Goal: Task Accomplishment & Management: Complete application form

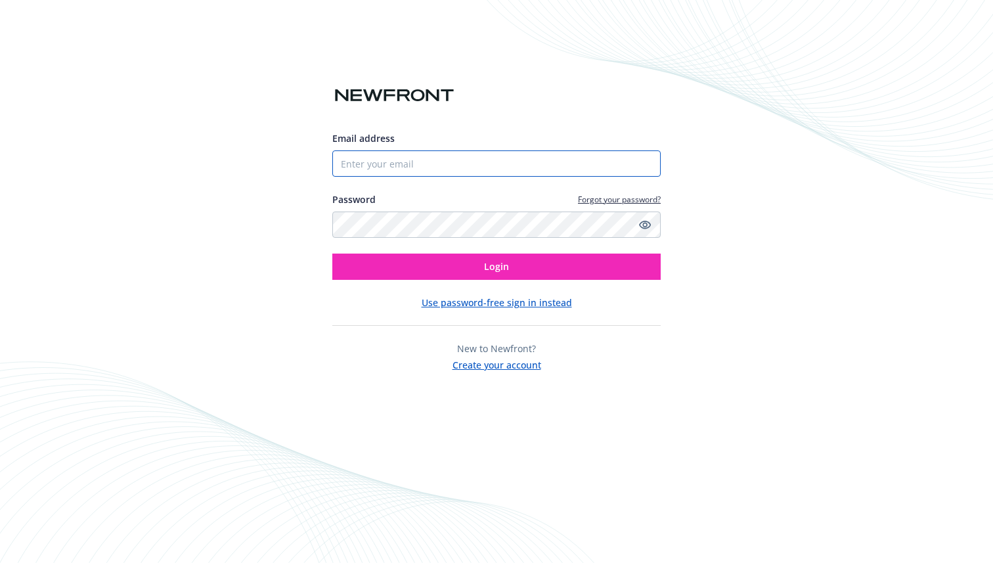
type input "[PERSON_NAME][EMAIL_ADDRESS][DOMAIN_NAME]"
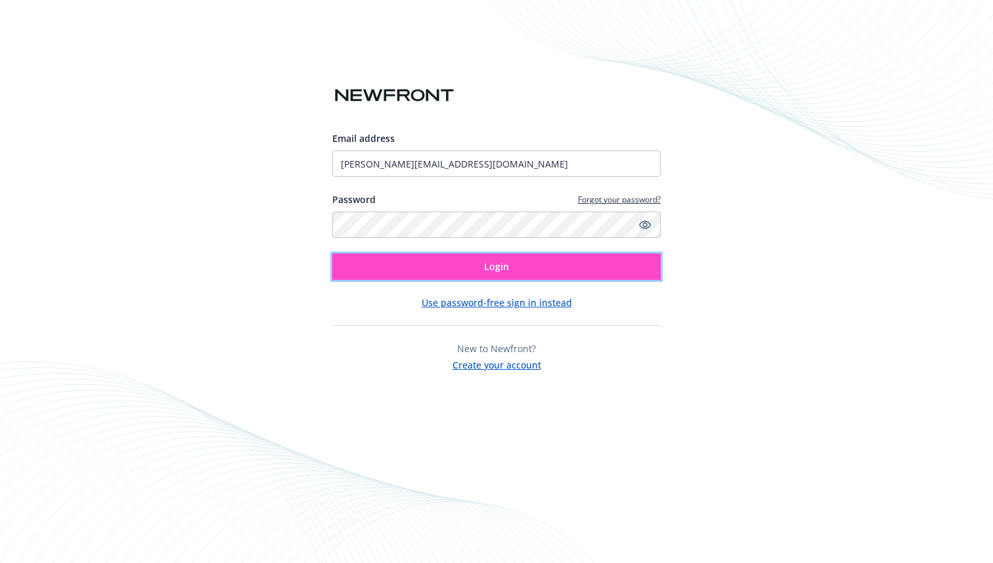
click at [432, 267] on button "Login" at bounding box center [496, 266] width 328 height 26
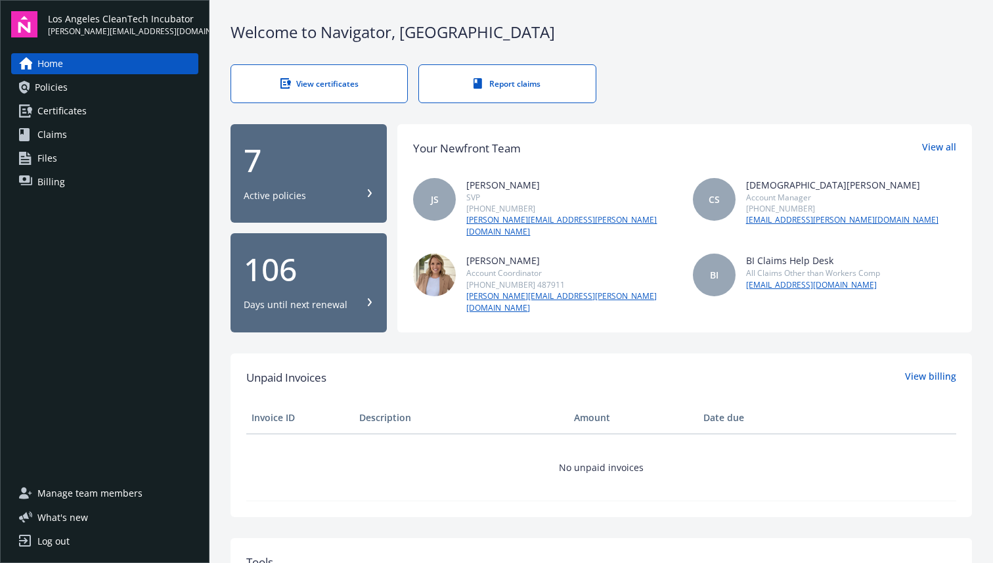
click at [112, 111] on link "Certificates" at bounding box center [104, 110] width 187 height 21
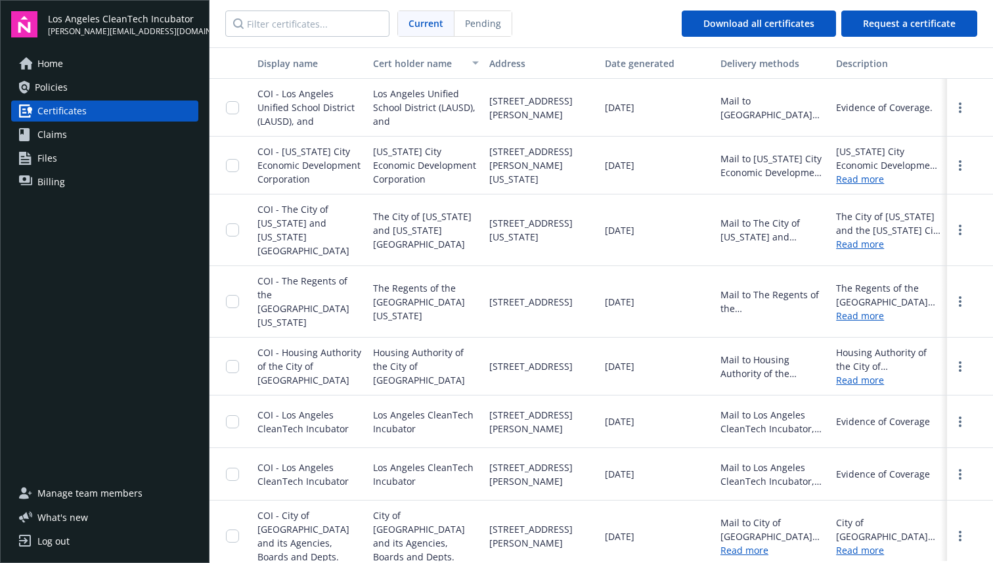
click at [420, 170] on span "New York City Economic Development Corporation" at bounding box center [425, 164] width 105 height 41
click at [962, 158] on link "more" at bounding box center [960, 166] width 16 height 16
click at [920, 191] on link "Download" at bounding box center [924, 192] width 86 height 26
click at [74, 90] on link "Policies" at bounding box center [104, 87] width 187 height 21
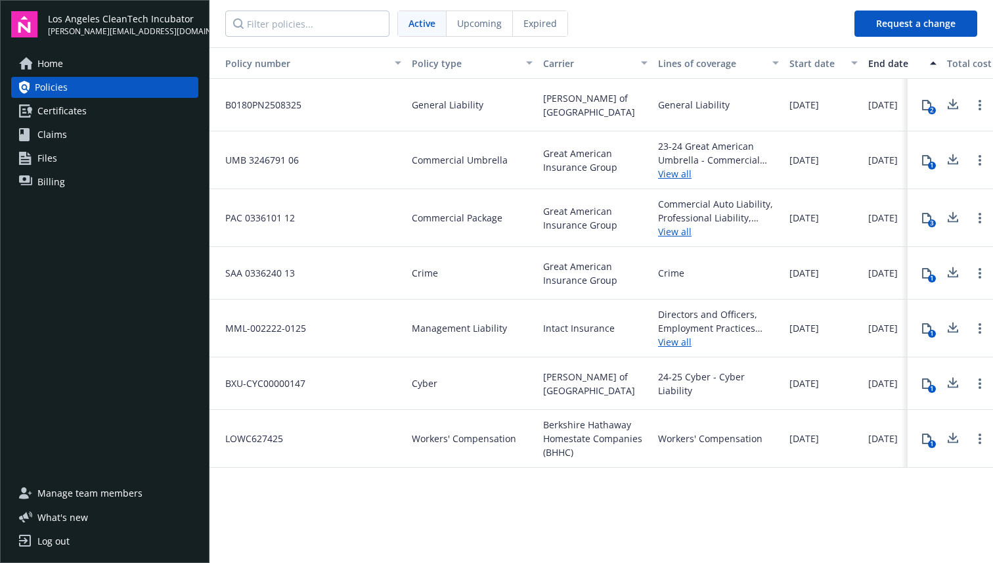
click at [104, 114] on link "Certificates" at bounding box center [104, 110] width 187 height 21
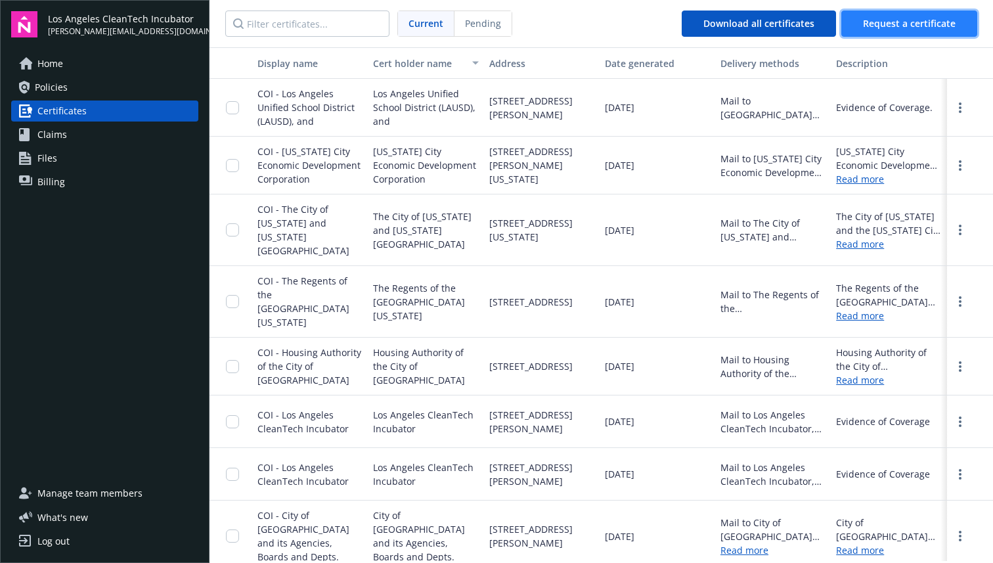
click at [882, 14] on button "Request a certificate" at bounding box center [909, 24] width 136 height 26
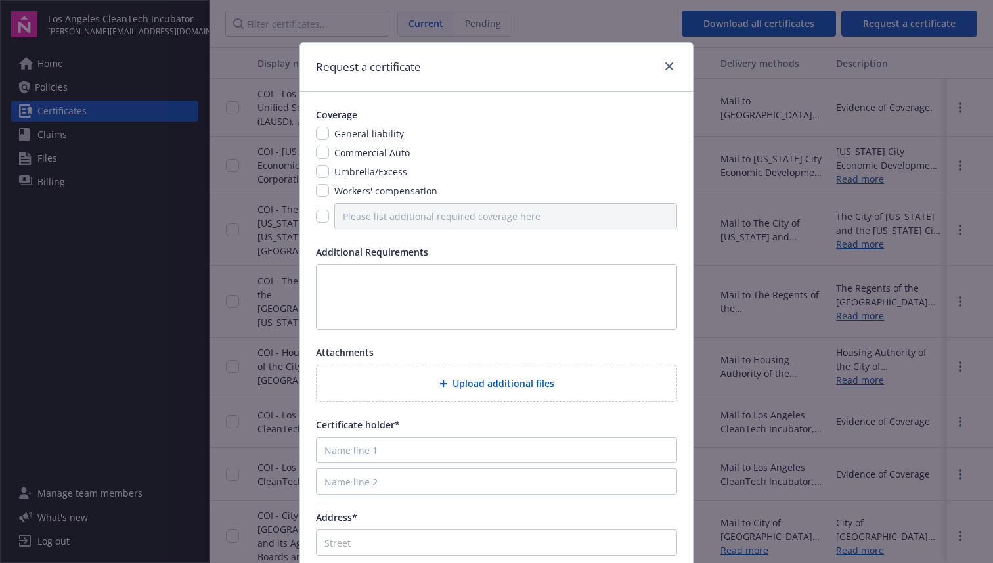
click at [368, 192] on span "Workers' compensation" at bounding box center [385, 191] width 103 height 12
click at [319, 190] on input "checkbox" at bounding box center [322, 190] width 13 height 13
checkbox input "true"
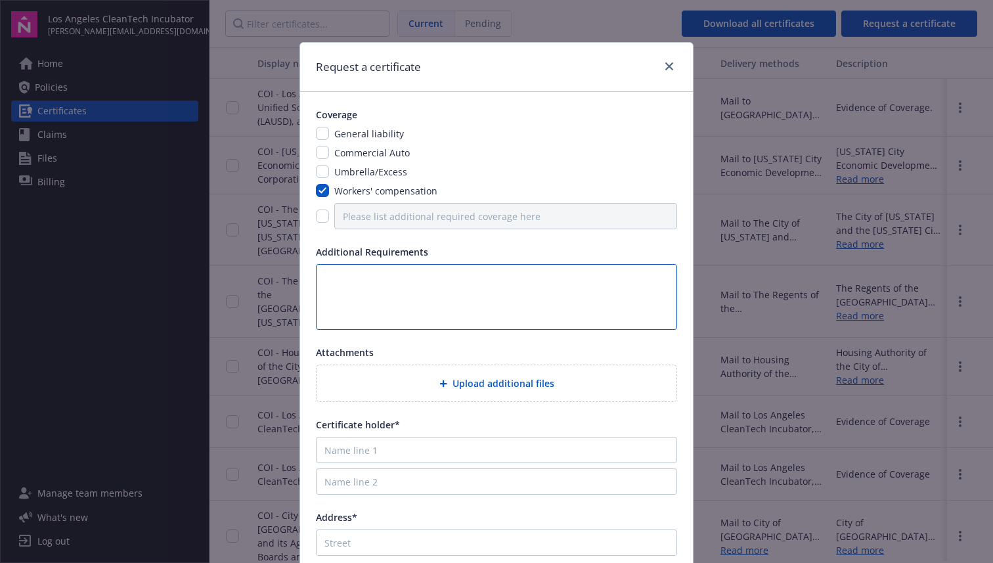
click at [411, 303] on textarea at bounding box center [496, 297] width 361 height 66
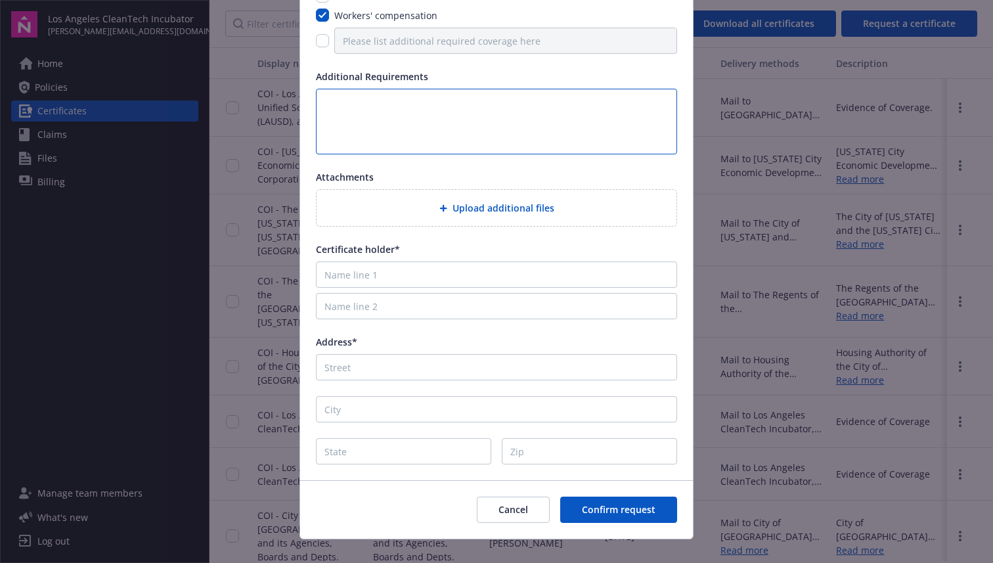
scroll to position [184, 0]
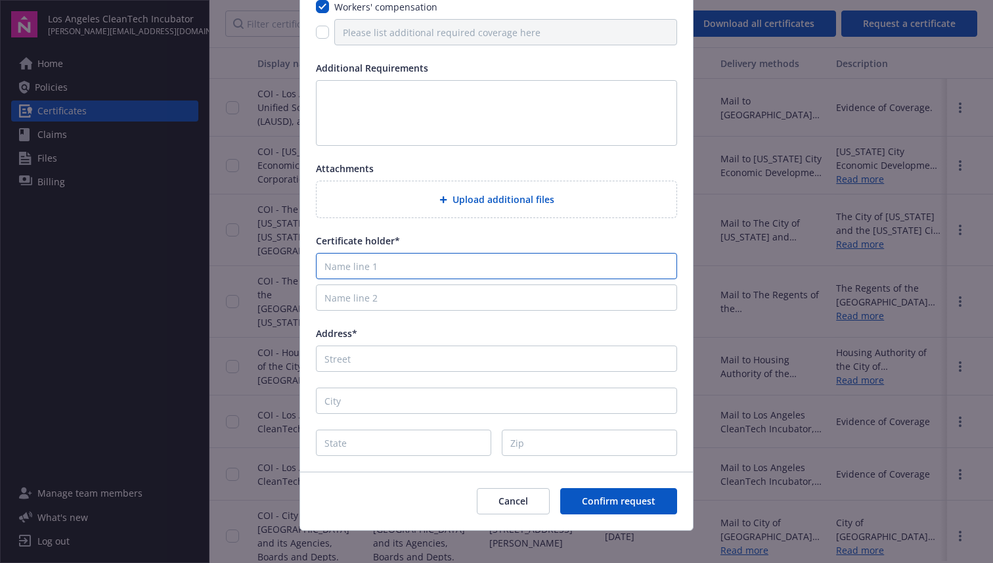
click at [393, 265] on input "Name line 1" at bounding box center [496, 266] width 361 height 26
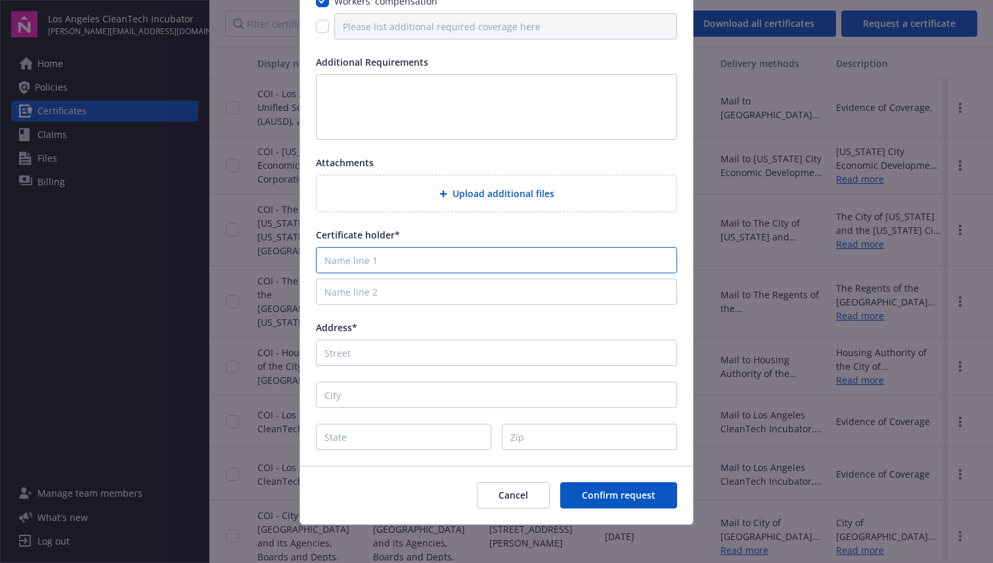
scroll to position [194, 0]
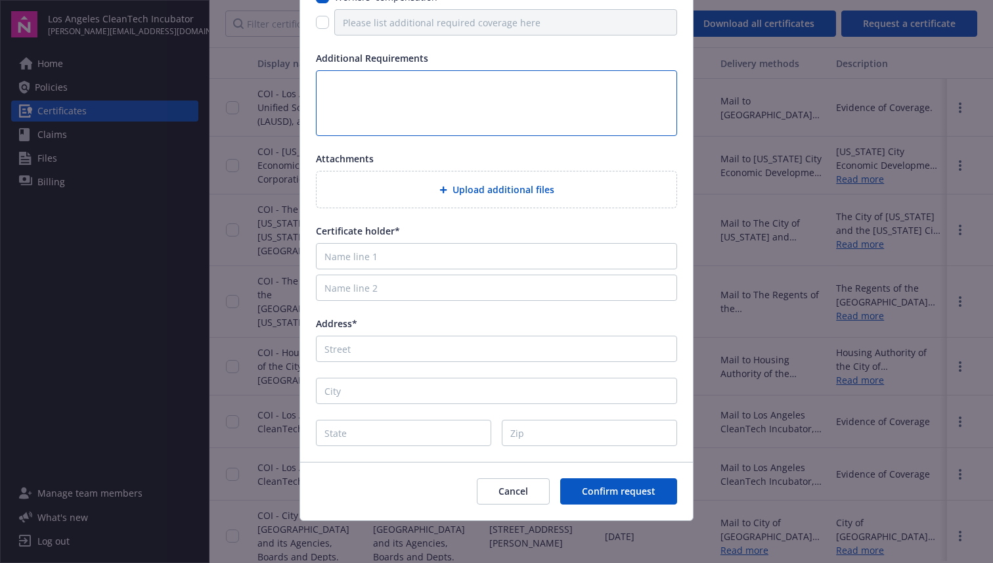
click at [448, 102] on textarea at bounding box center [496, 103] width 361 height 66
type textarea "Workers comp cert, rather than COI for the State of NY"
click at [353, 260] on input "Name line 1" at bounding box center [496, 256] width 361 height 26
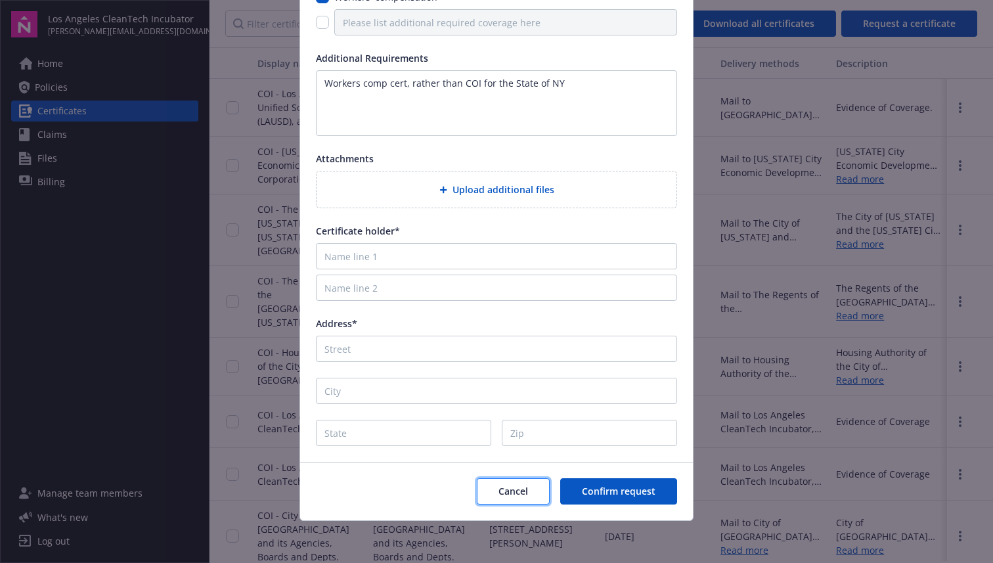
click at [519, 484] on button "Cancel" at bounding box center [513, 491] width 73 height 26
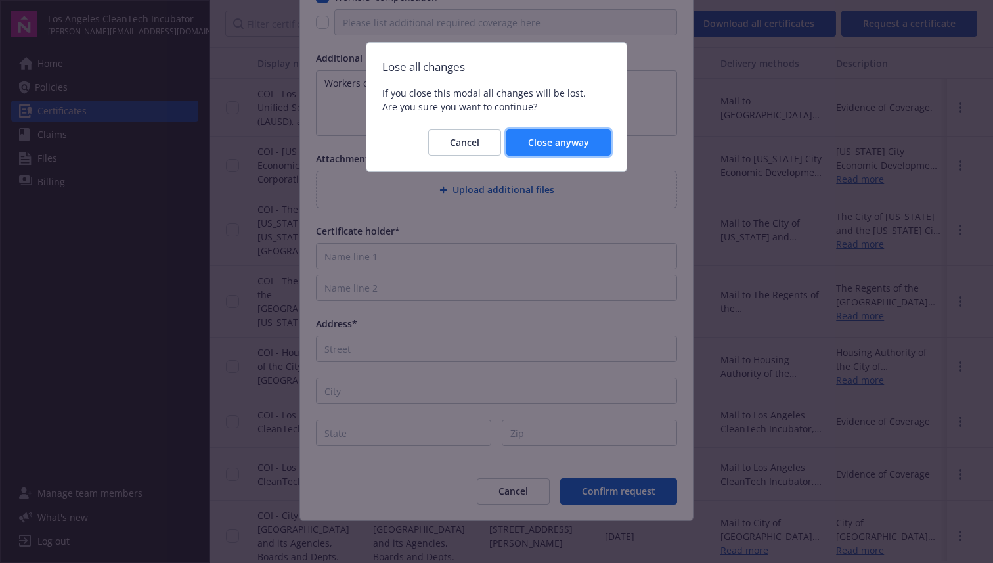
click at [547, 144] on span "Close anyway" at bounding box center [558, 142] width 61 height 12
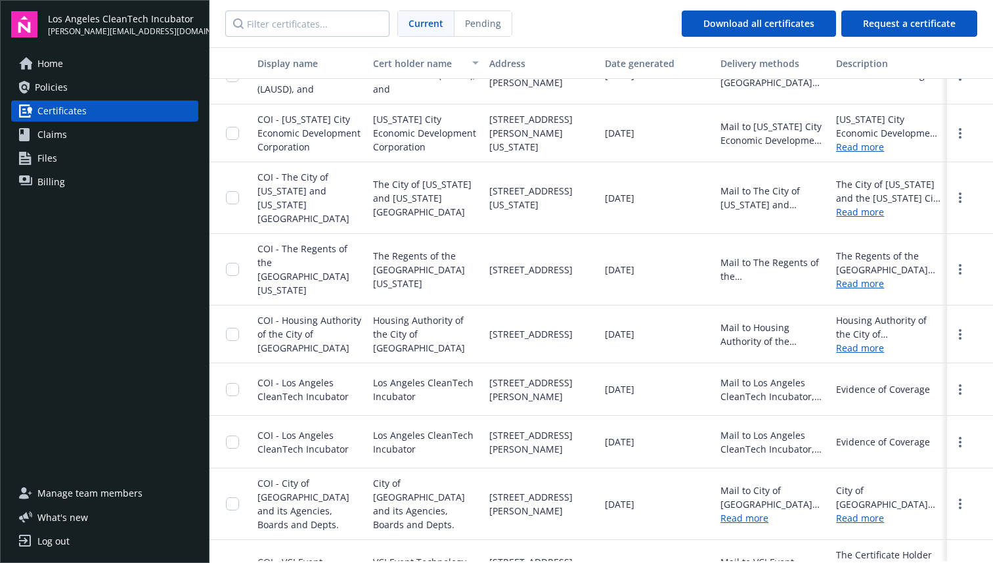
scroll to position [0, 0]
